Goal: Navigation & Orientation: Understand site structure

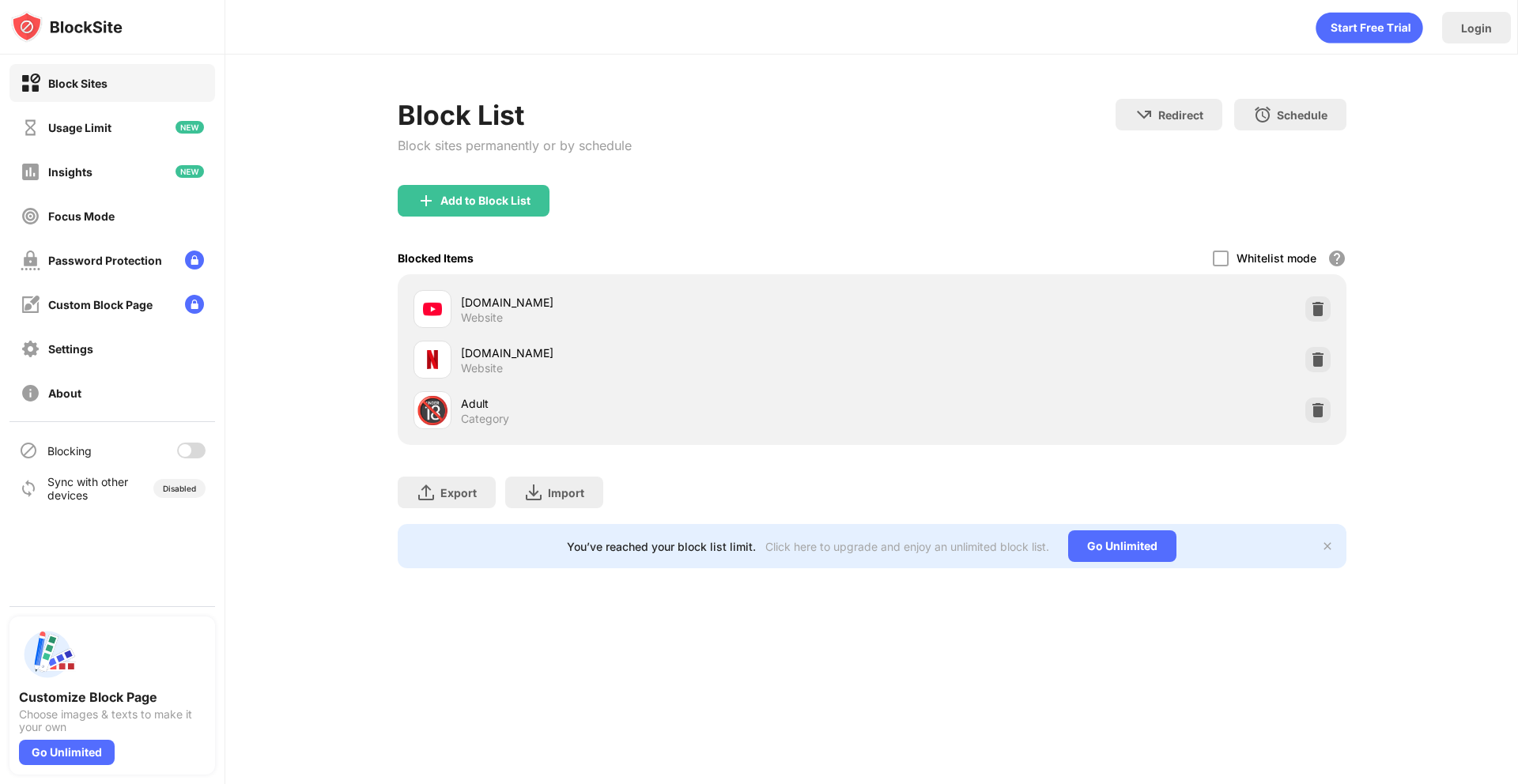
click at [192, 449] on div at bounding box center [191, 451] width 29 height 16
click at [57, 765] on div "Customize Block Page Choose images & texts to make it your own Go Unlimited" at bounding box center [112, 695] width 206 height 158
click at [64, 754] on div "Go Unlimited" at bounding box center [67, 752] width 95 height 25
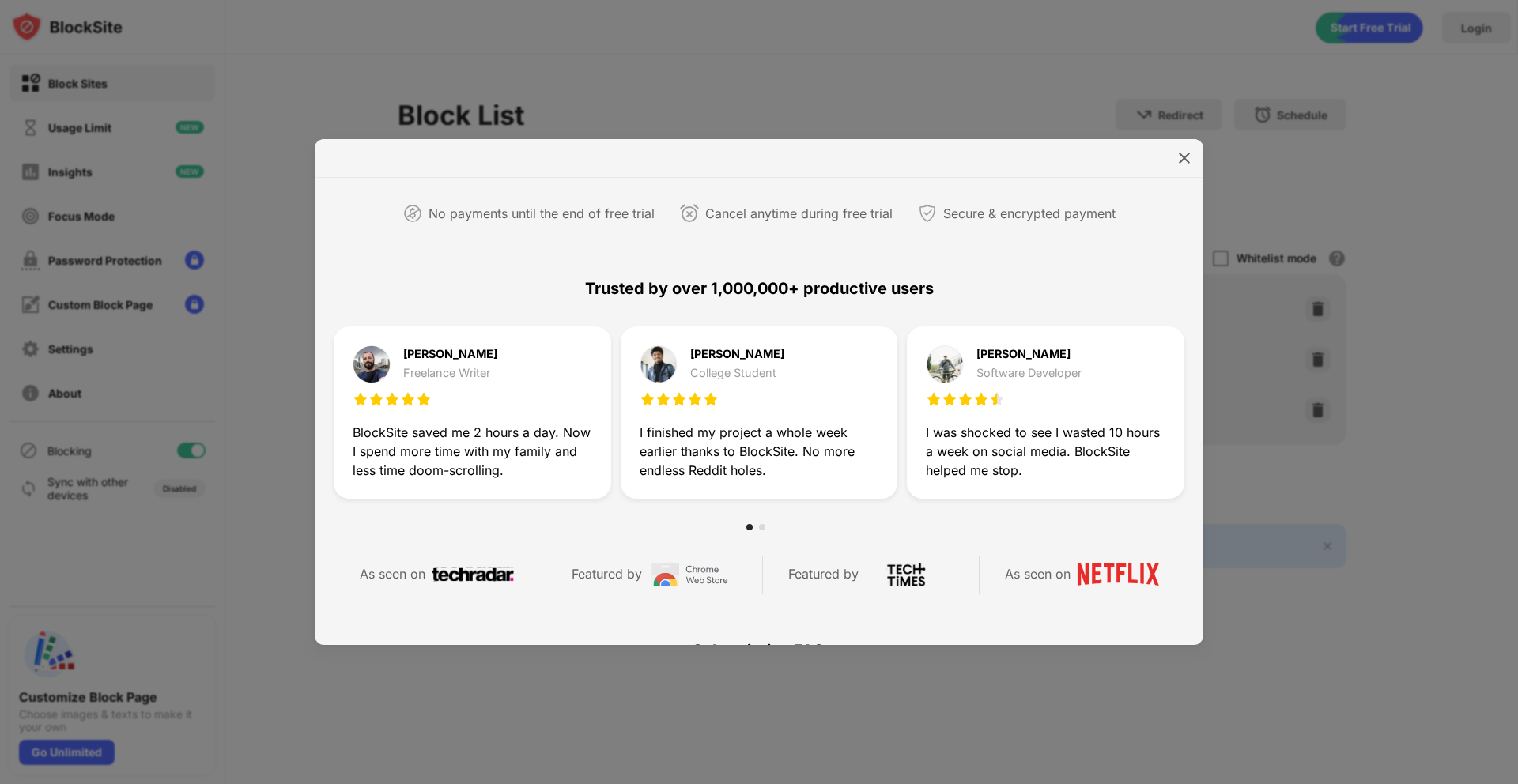
scroll to position [200, 0]
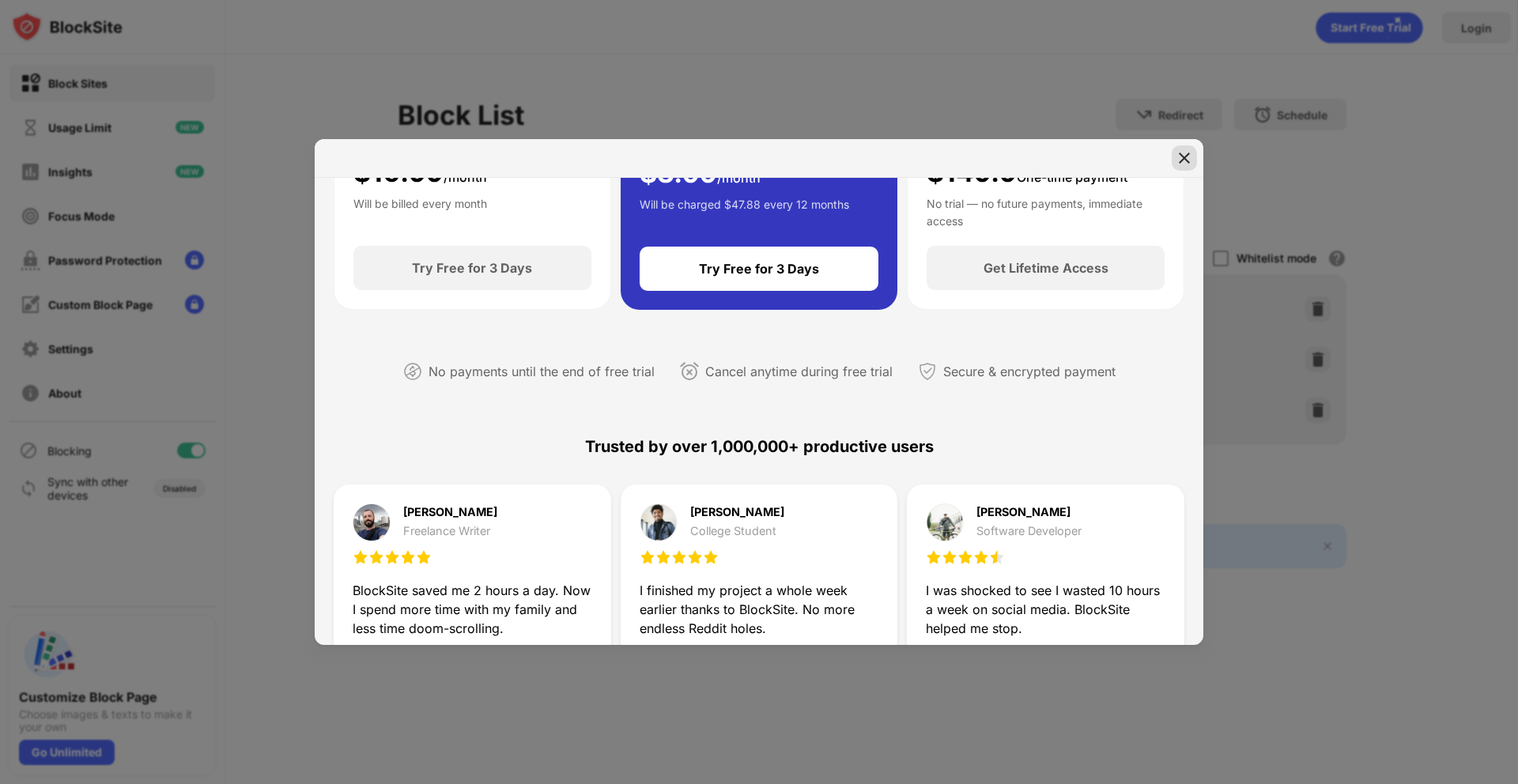
click at [1191, 148] on div at bounding box center [1184, 158] width 25 height 25
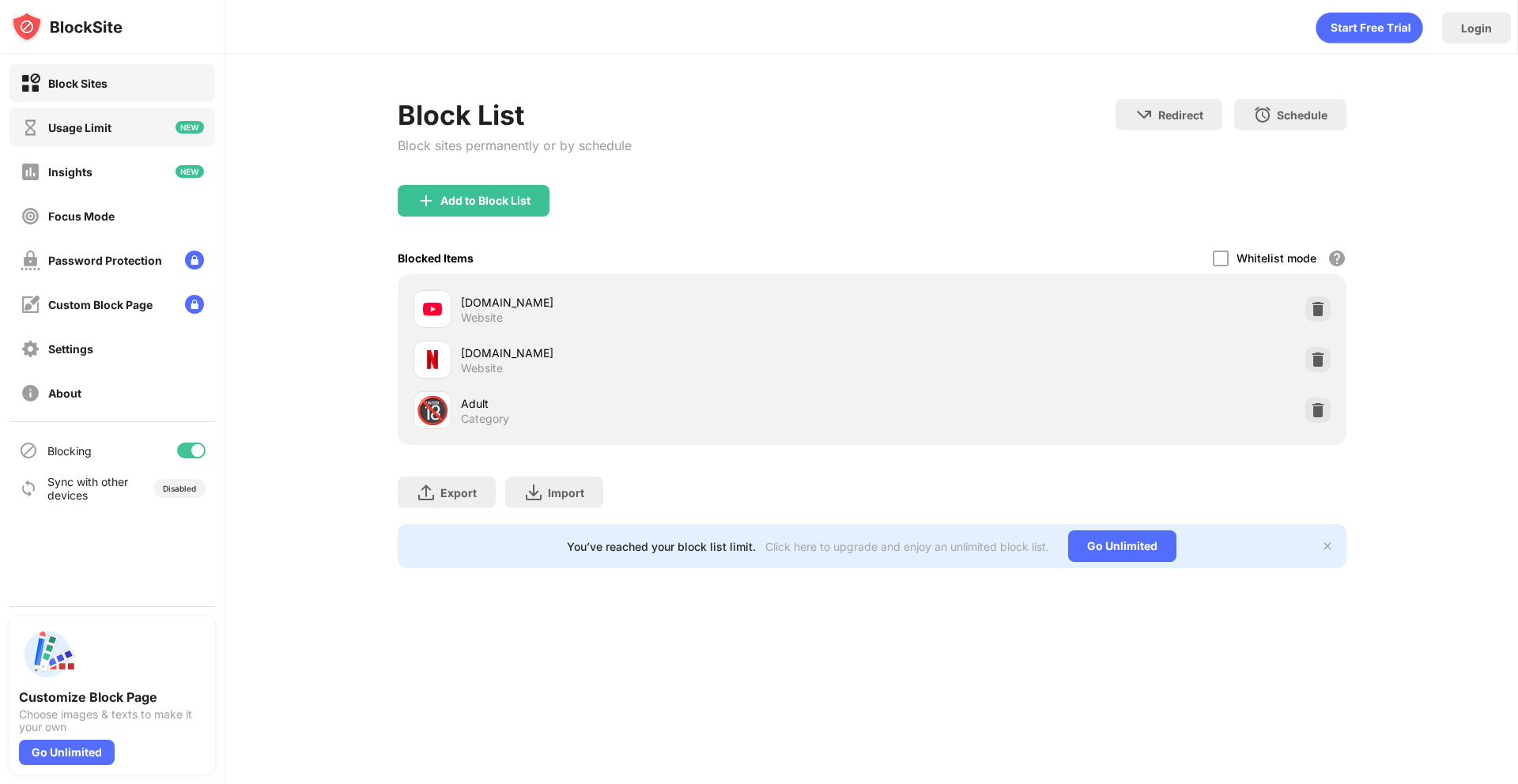
click at [116, 138] on div "Usage Limit" at bounding box center [112, 127] width 206 height 38
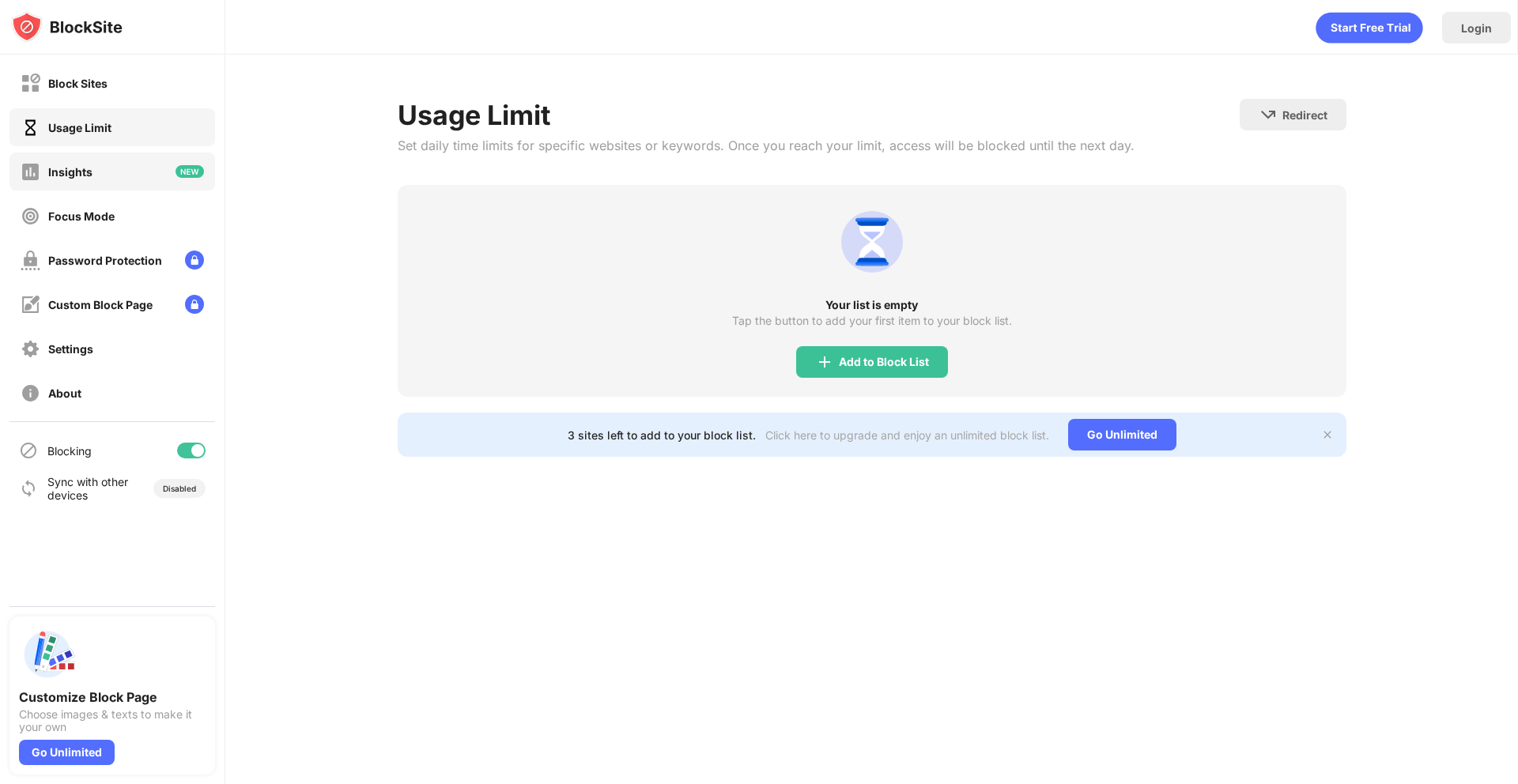
click at [105, 165] on div "Insights" at bounding box center [112, 171] width 206 height 38
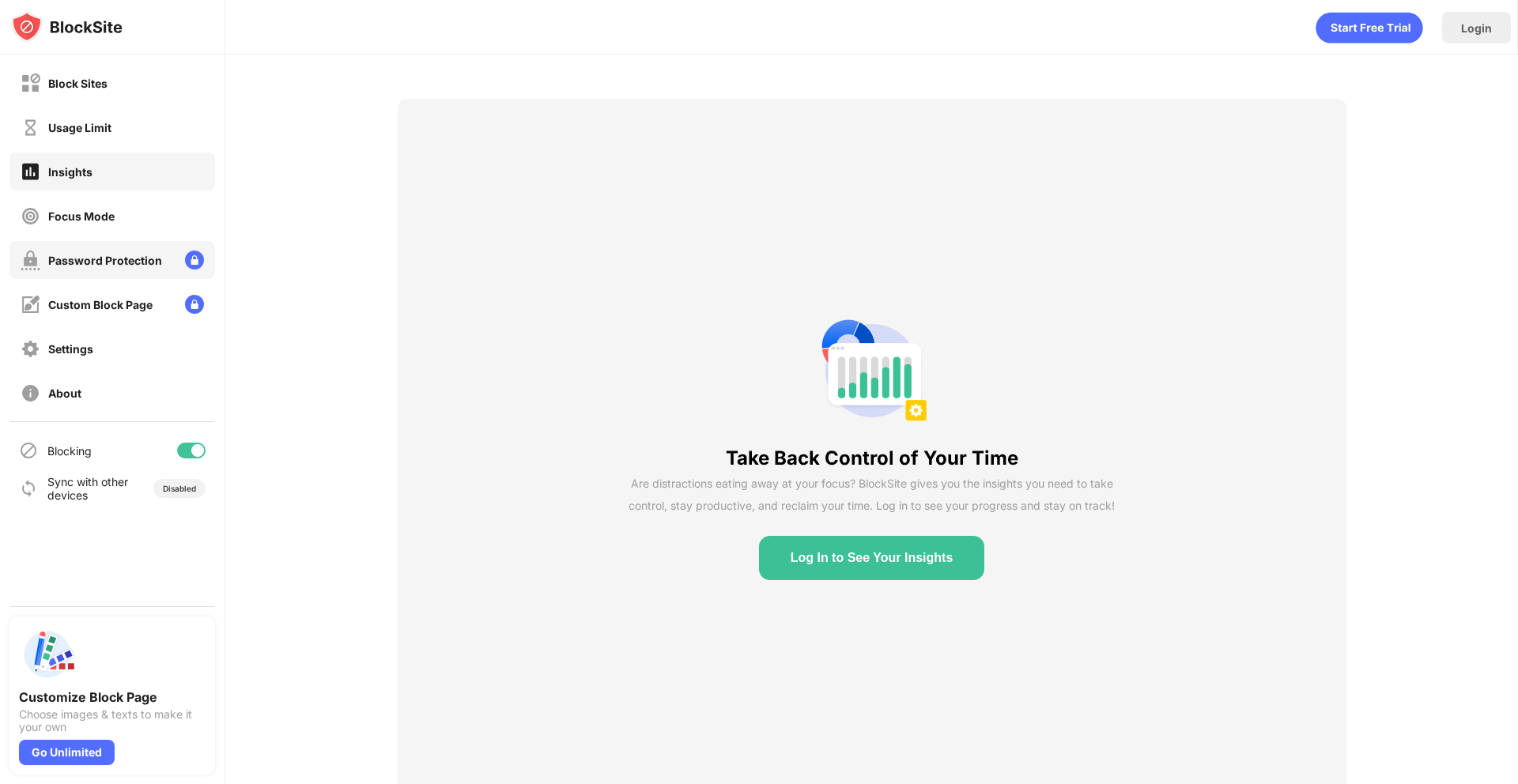
click at [76, 273] on div "Password Protection" at bounding box center [112, 259] width 206 height 38
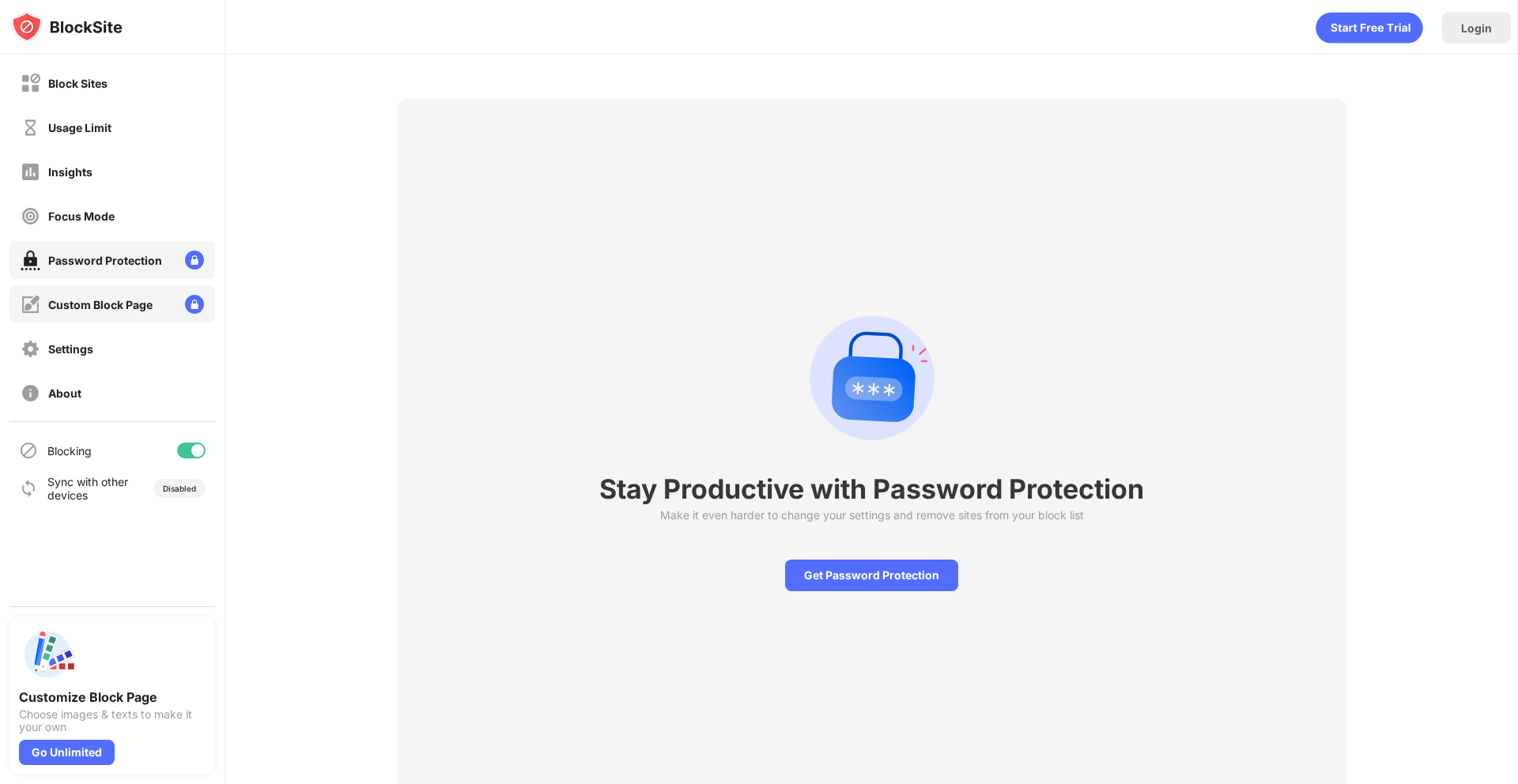
click at [76, 300] on div "Custom Block Page" at bounding box center [100, 304] width 104 height 13
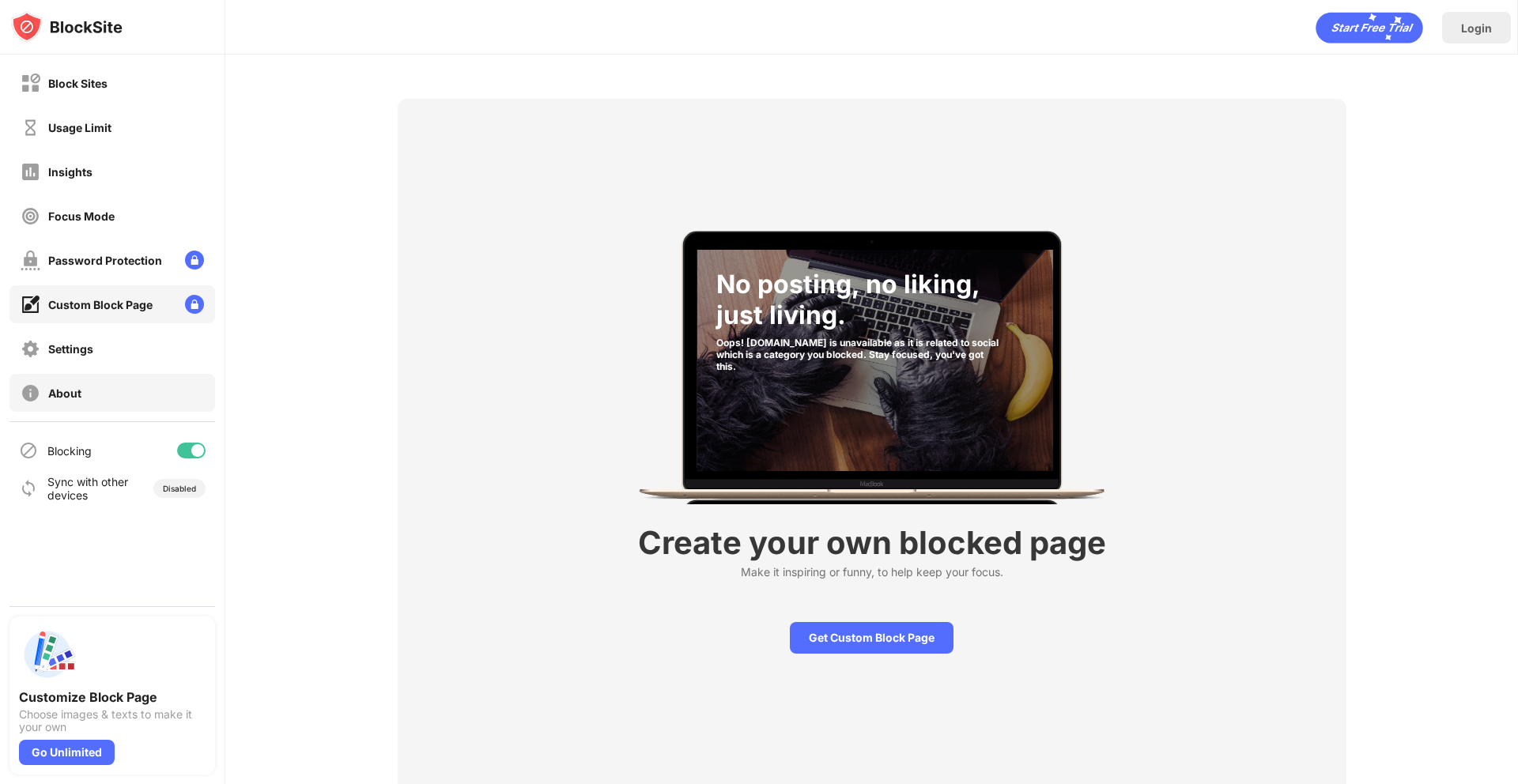
click at [91, 394] on div "About" at bounding box center [112, 392] width 206 height 38
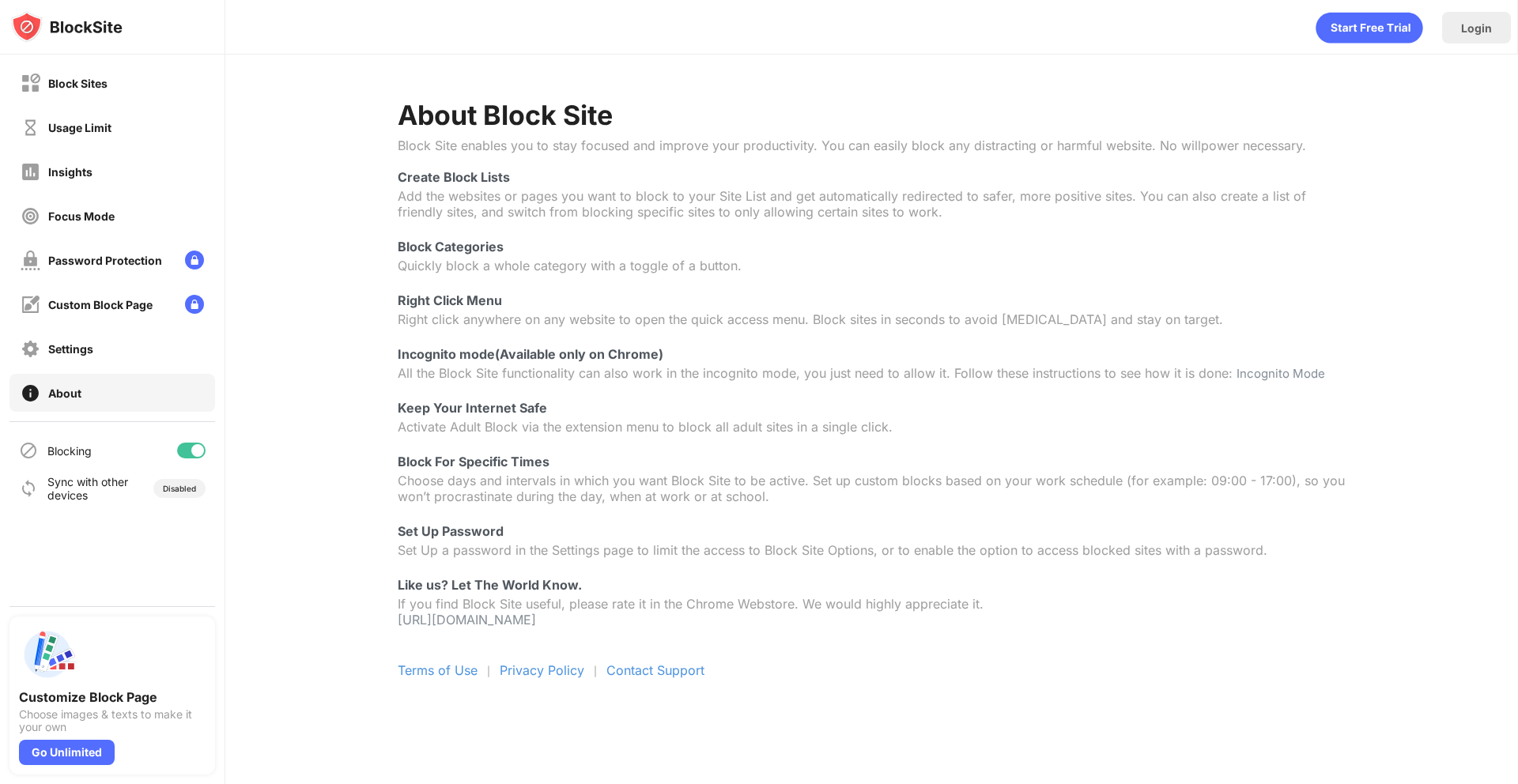
click at [141, 62] on div "Block Sites Usage Limit Insights Focus Mode Password Protection Custom Block Pa…" at bounding box center [112, 237] width 224 height 367
click at [128, 91] on div "Block Sites" at bounding box center [112, 82] width 206 height 38
